Goal: Find contact information: Obtain details needed to contact an individual or organization

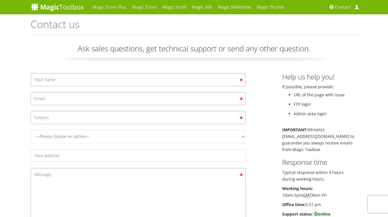
click at [101, 86] on div "Contact form" at bounding box center [138, 81] width 224 height 16
click at [104, 77] on input "Contact form" at bounding box center [138, 79] width 215 height 13
type input "[PERSON_NAME]"
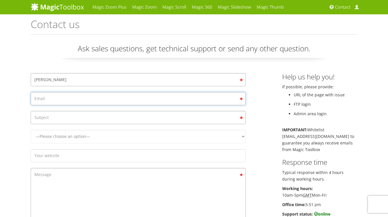
click at [81, 97] on input "Contact form" at bounding box center [138, 98] width 215 height 13
type input "[EMAIL_ADDRESS][DOMAIN_NAME]"
type input "W"
type input "Magic Zoom"
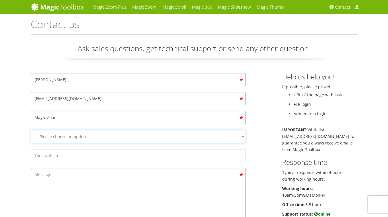
click at [135, 130] on select "—Please choose an option— Magic Zoom Magic Zoom Plus Magic Thumb Magic Slidesho…" at bounding box center [138, 136] width 215 height 13
select select "Magic Zoom"
click at [127, 119] on input "Magic Zoom" at bounding box center [138, 117] width 215 height 13
drag, startPoint x: 139, startPoint y: 112, endPoint x: 63, endPoint y: 121, distance: 76.5
click at [63, 121] on input "Magic Zoom" at bounding box center [138, 117] width 215 height 13
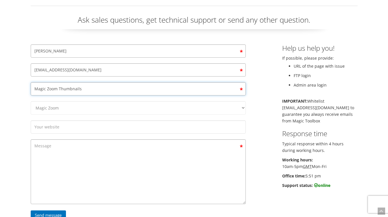
scroll to position [31, 0]
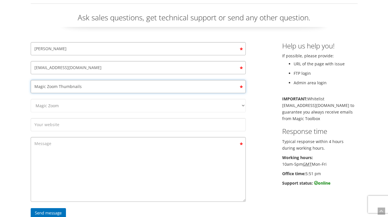
type input "Magic Zoom Thumbnails"
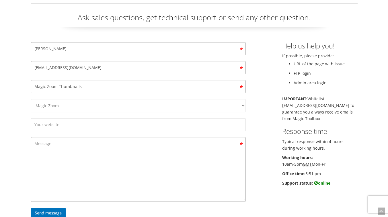
click at [65, 114] on div "—Please choose an option— Magic Zoom Magic Zoom Plus Magic Thumb Magic Slidesho…" at bounding box center [138, 107] width 224 height 16
click at [65, 124] on input "Contact form" at bounding box center [138, 124] width 215 height 13
type input "Kined"
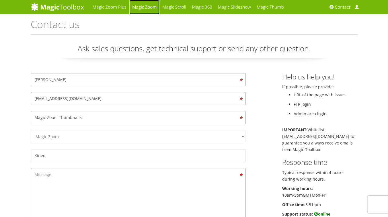
click at [141, 8] on link "Magic Zoom" at bounding box center [144, 7] width 30 height 14
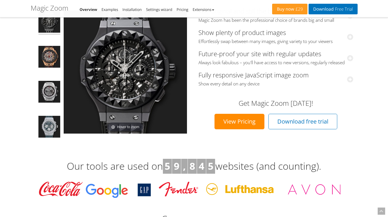
scroll to position [86, 0]
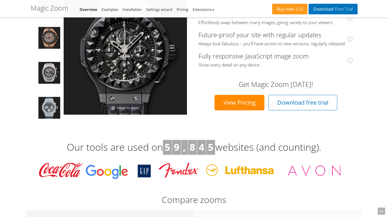
click at [254, 108] on link "View Pricing" at bounding box center [240, 102] width 50 height 15
